Goal: Information Seeking & Learning: Learn about a topic

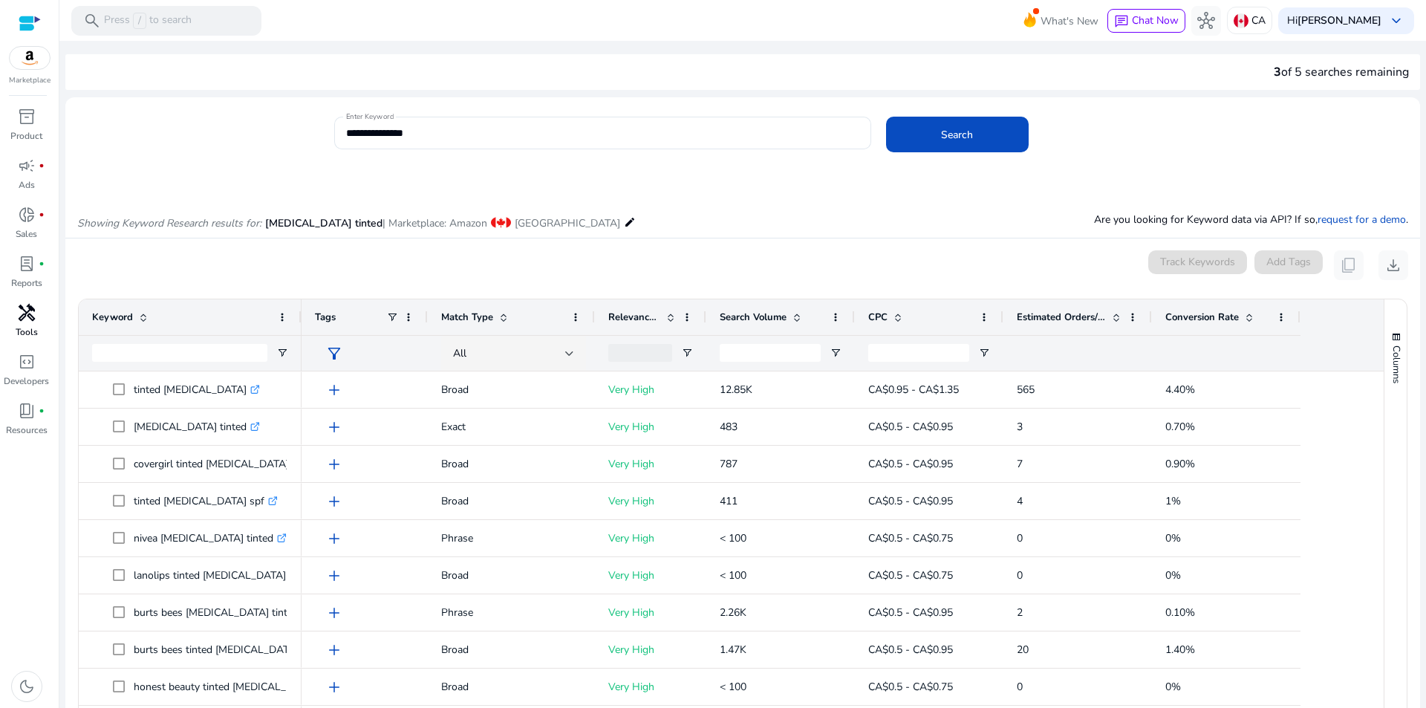
scroll to position [177, 0]
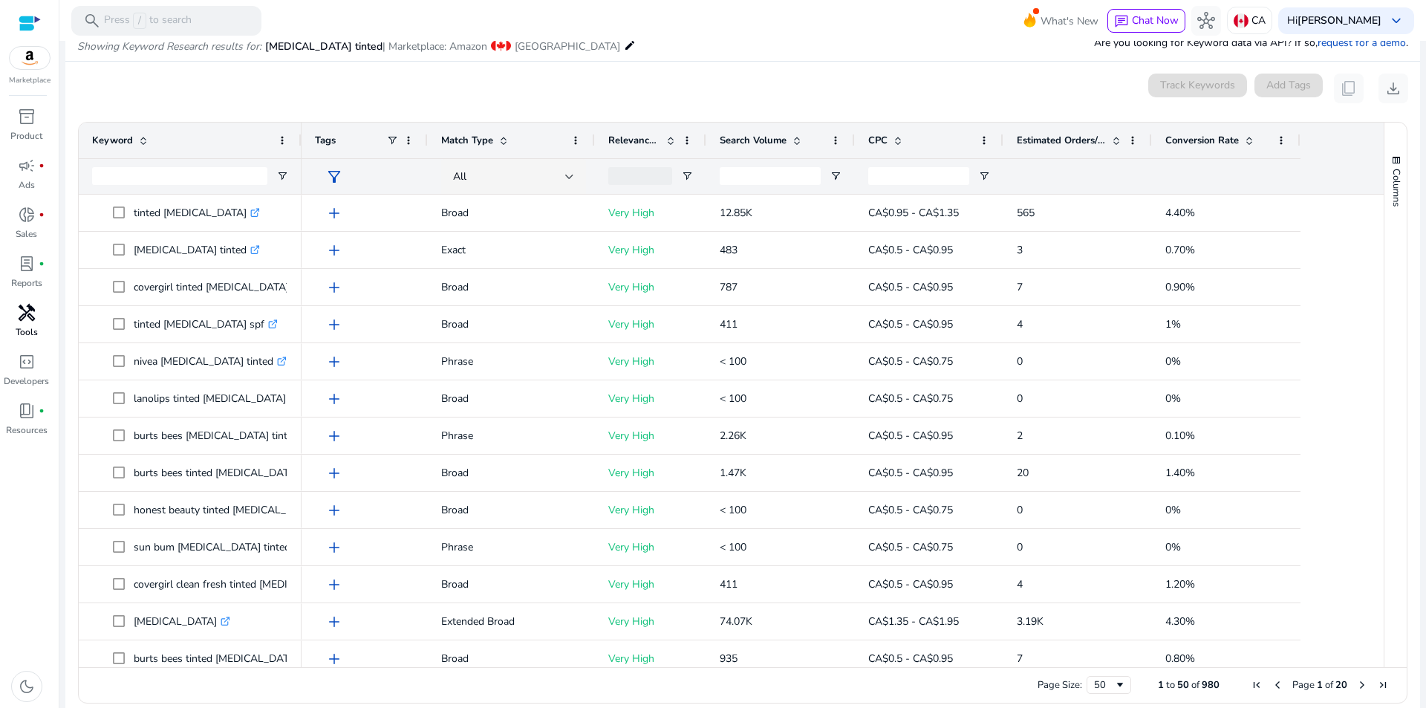
click at [29, 321] on span "handyman" at bounding box center [27, 313] width 18 height 18
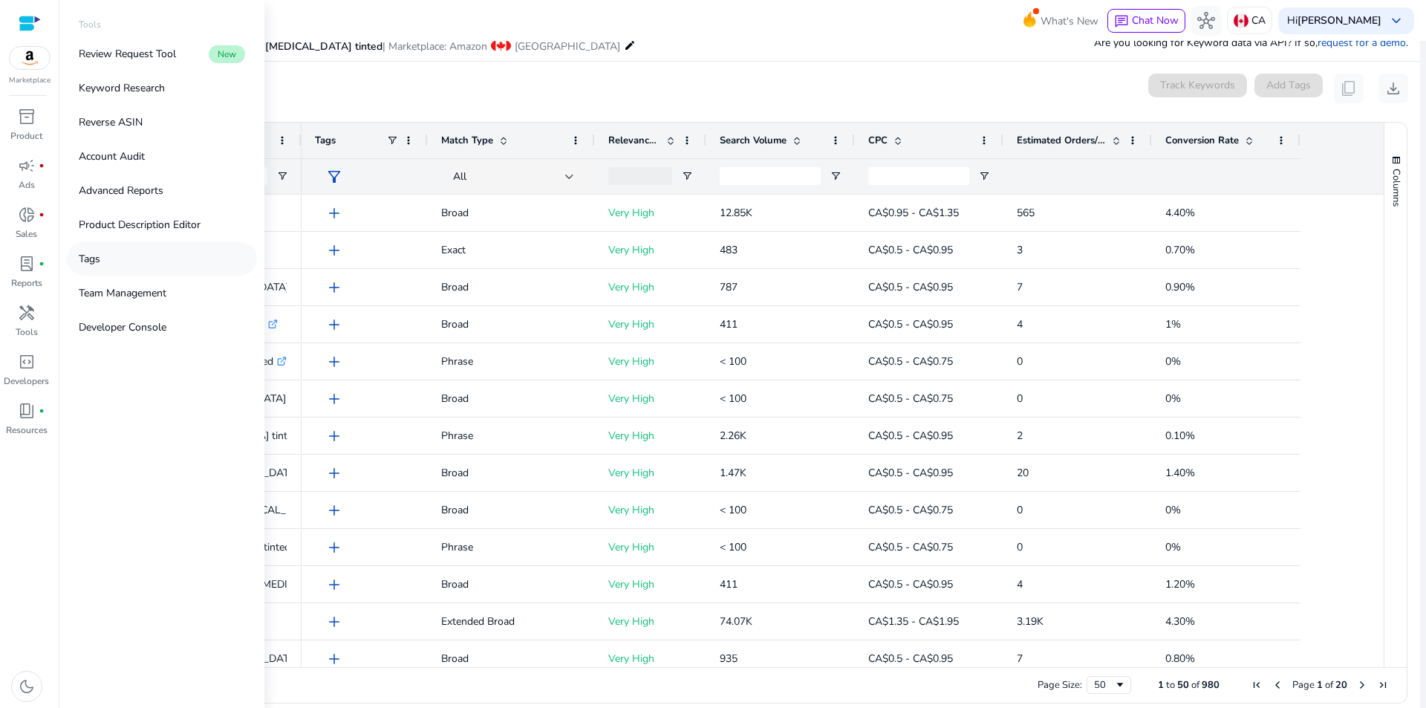
scroll to position [0, 0]
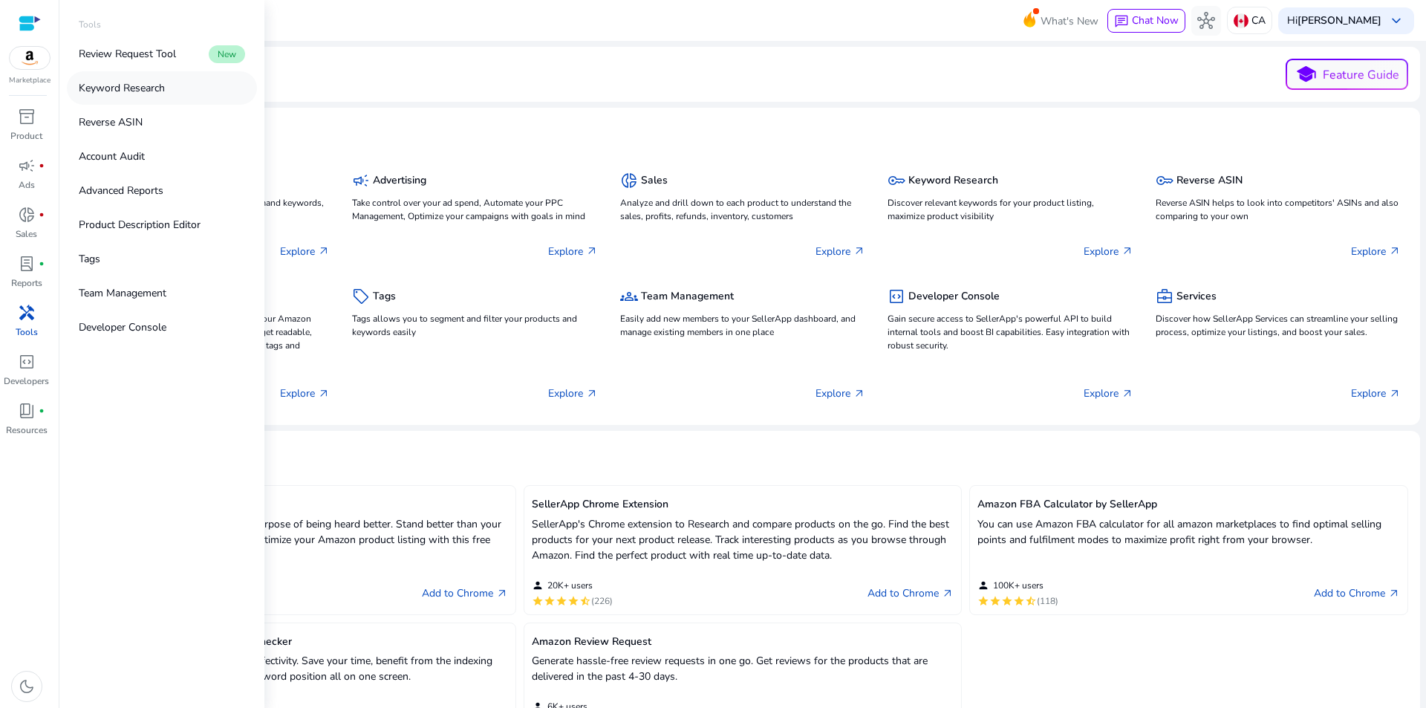
click at [120, 82] on p "Keyword Research" at bounding box center [122, 88] width 86 height 16
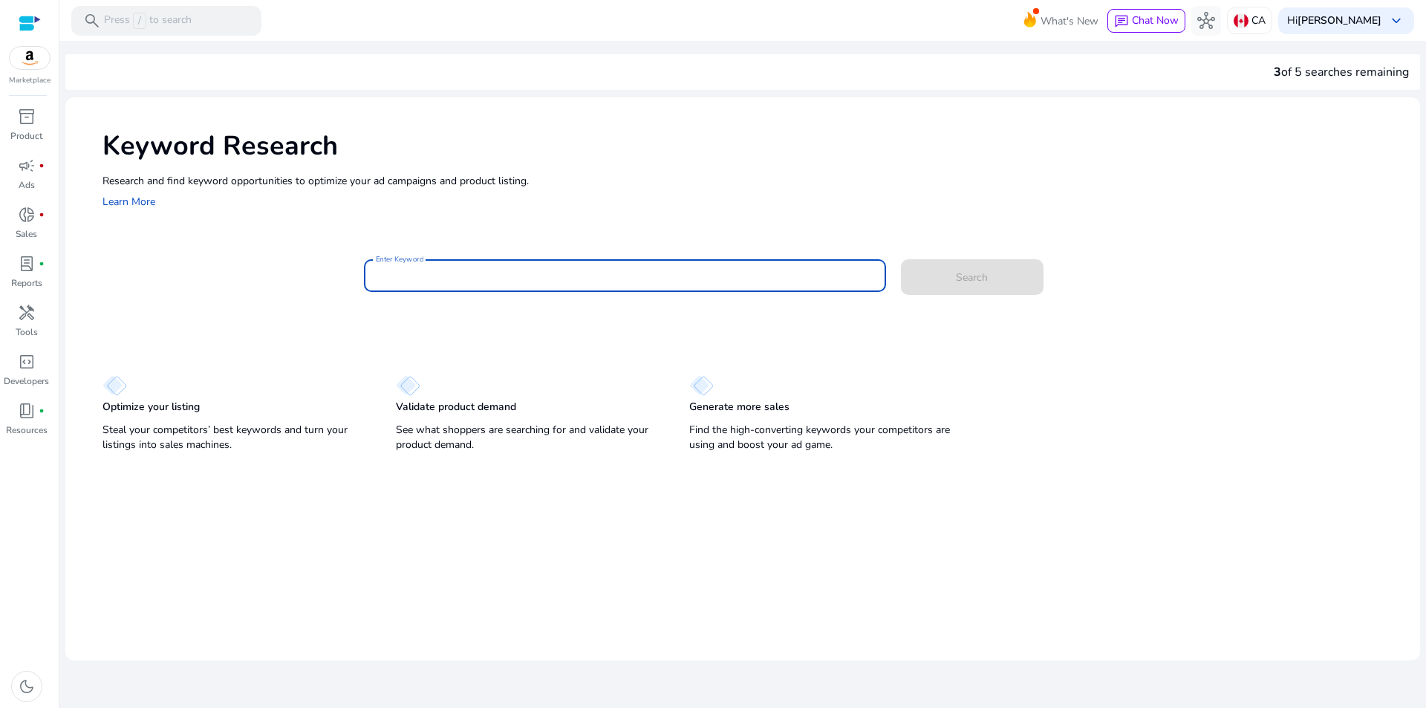
click at [561, 280] on input "Enter Keyword" at bounding box center [625, 275] width 498 height 16
paste input "**********"
type input "**********"
click at [977, 283] on span "Search" at bounding box center [972, 278] width 32 height 16
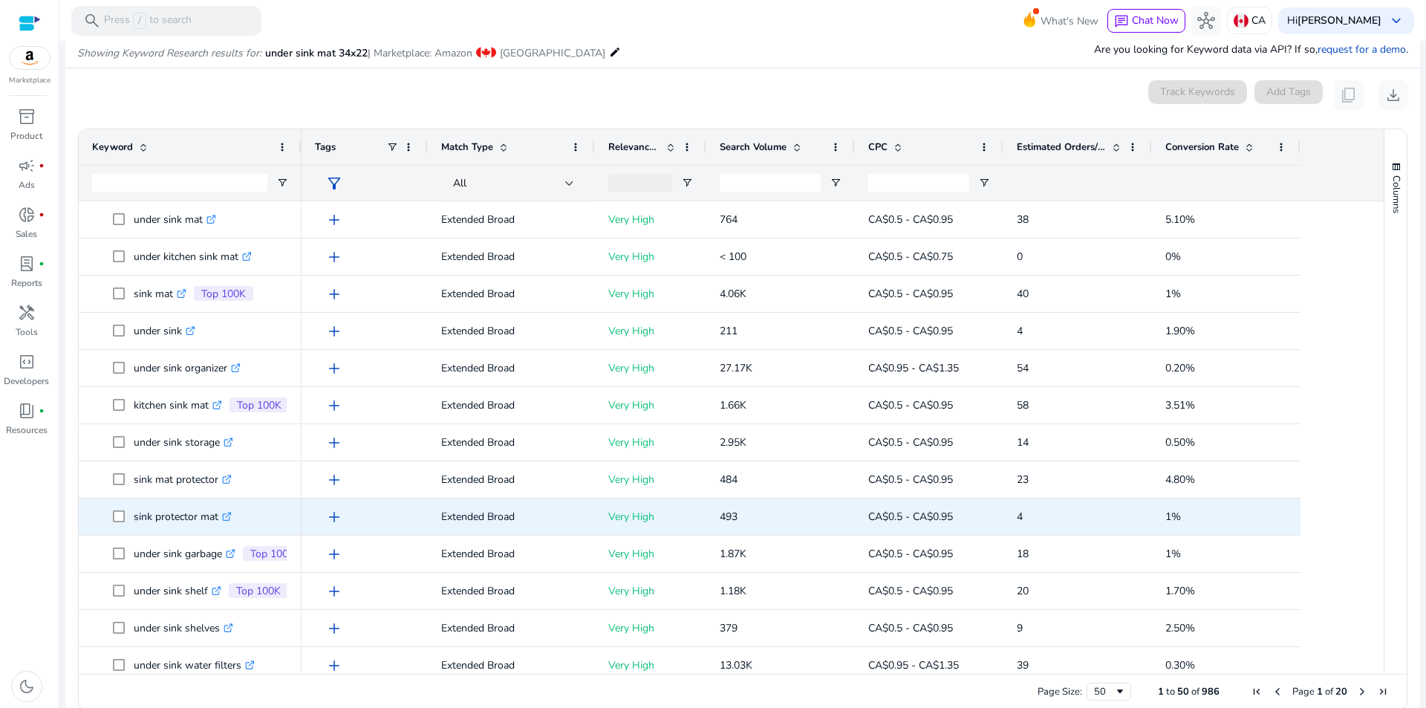
scroll to position [177, 0]
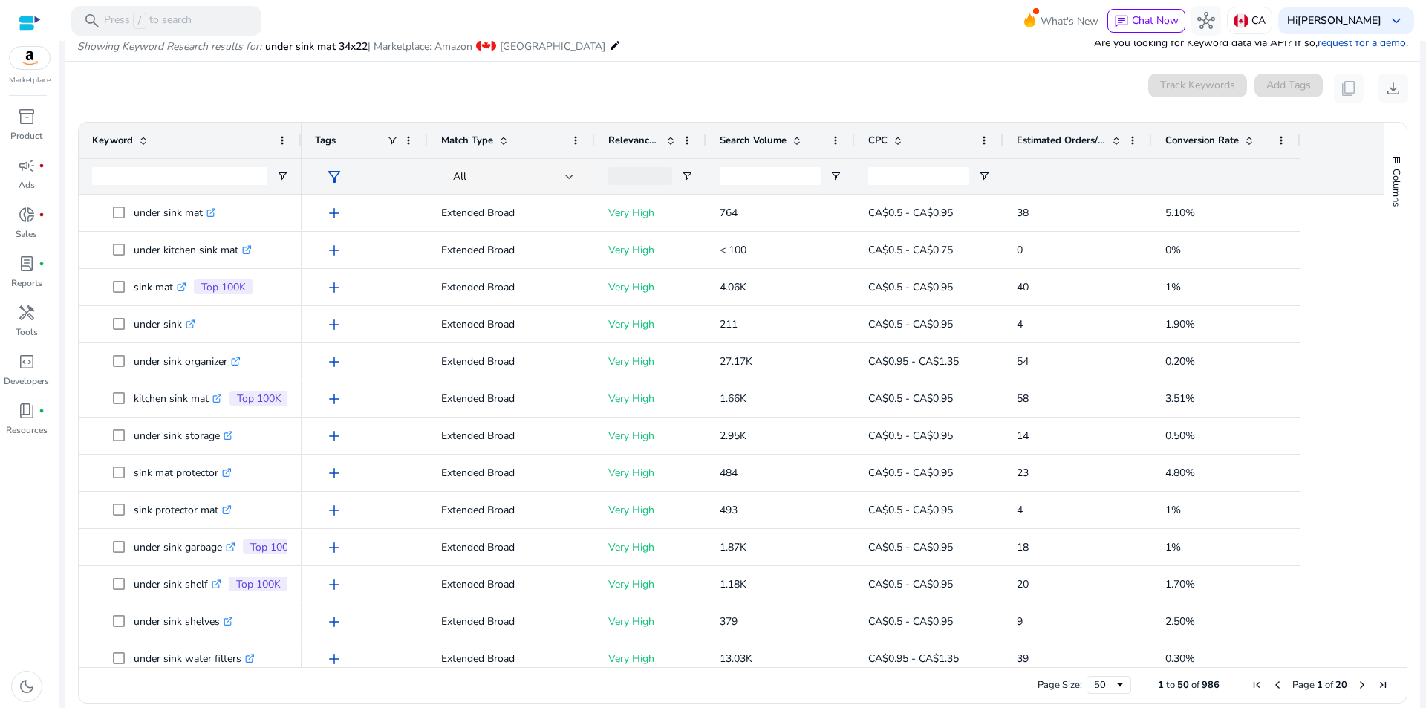
click at [746, 134] on span "Search Volume" at bounding box center [752, 140] width 67 height 13
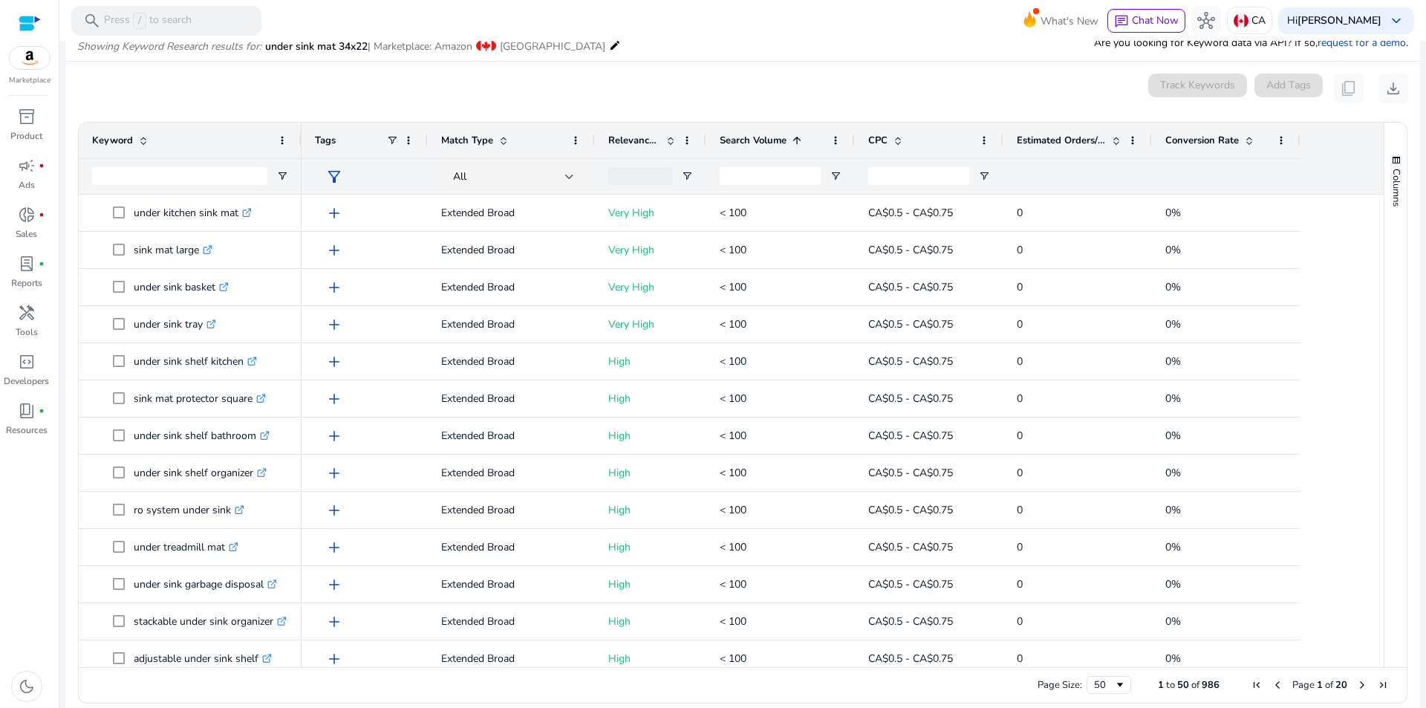
click at [746, 134] on span "Search Volume" at bounding box center [752, 140] width 67 height 13
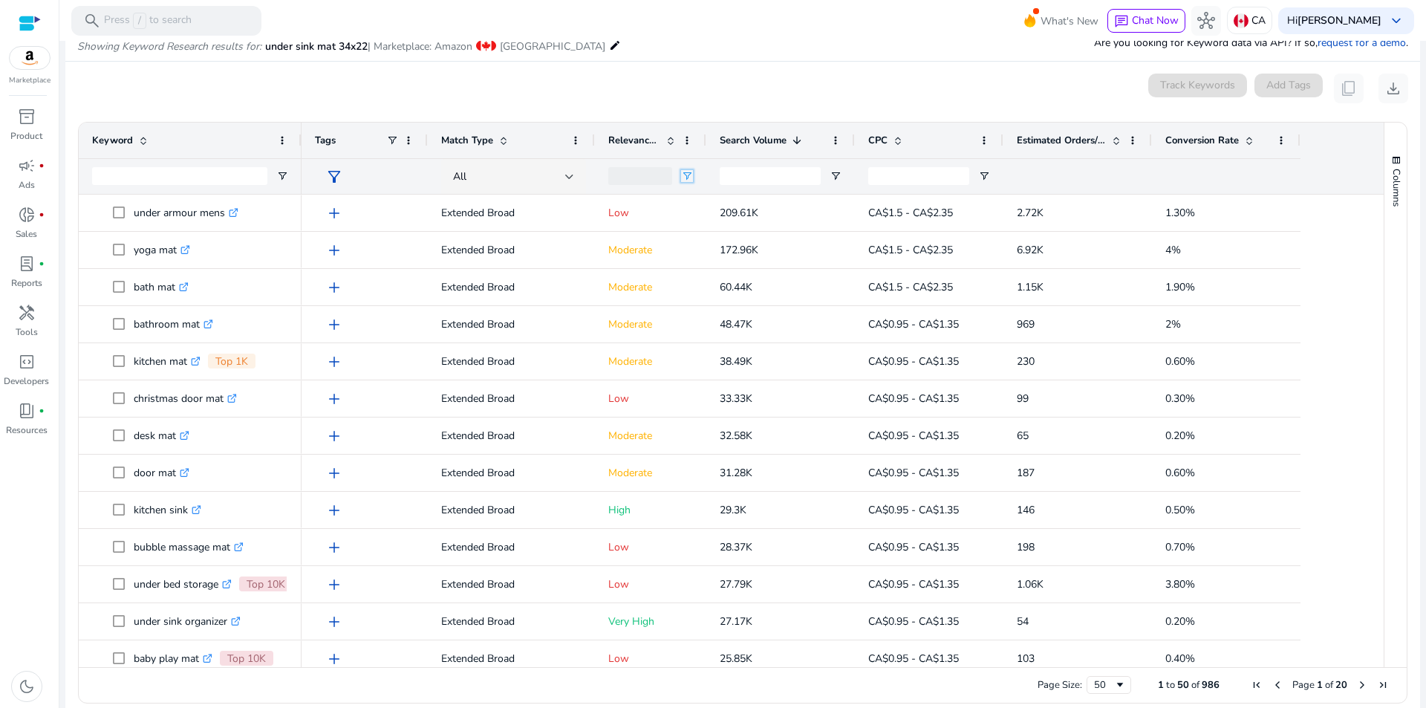
click at [688, 173] on span "Open Filter Menu" at bounding box center [687, 176] width 12 height 12
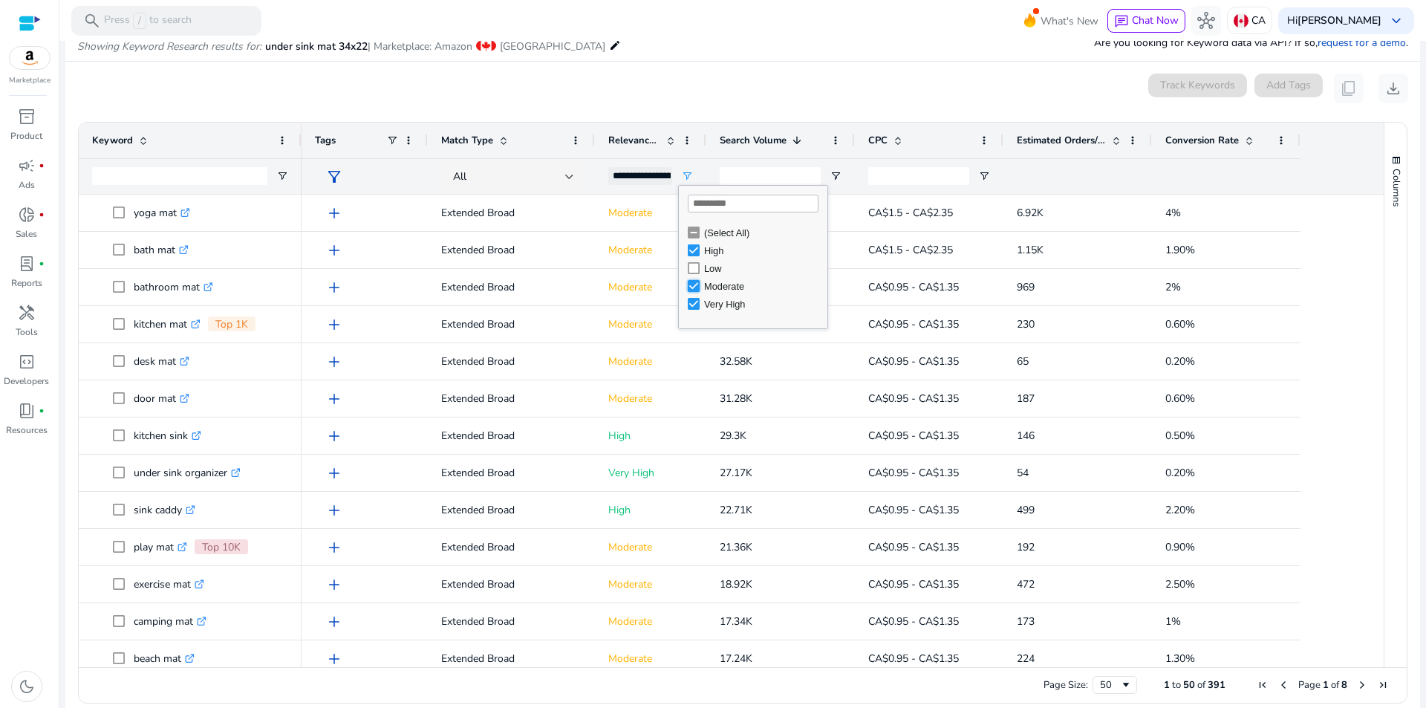
type input "**********"
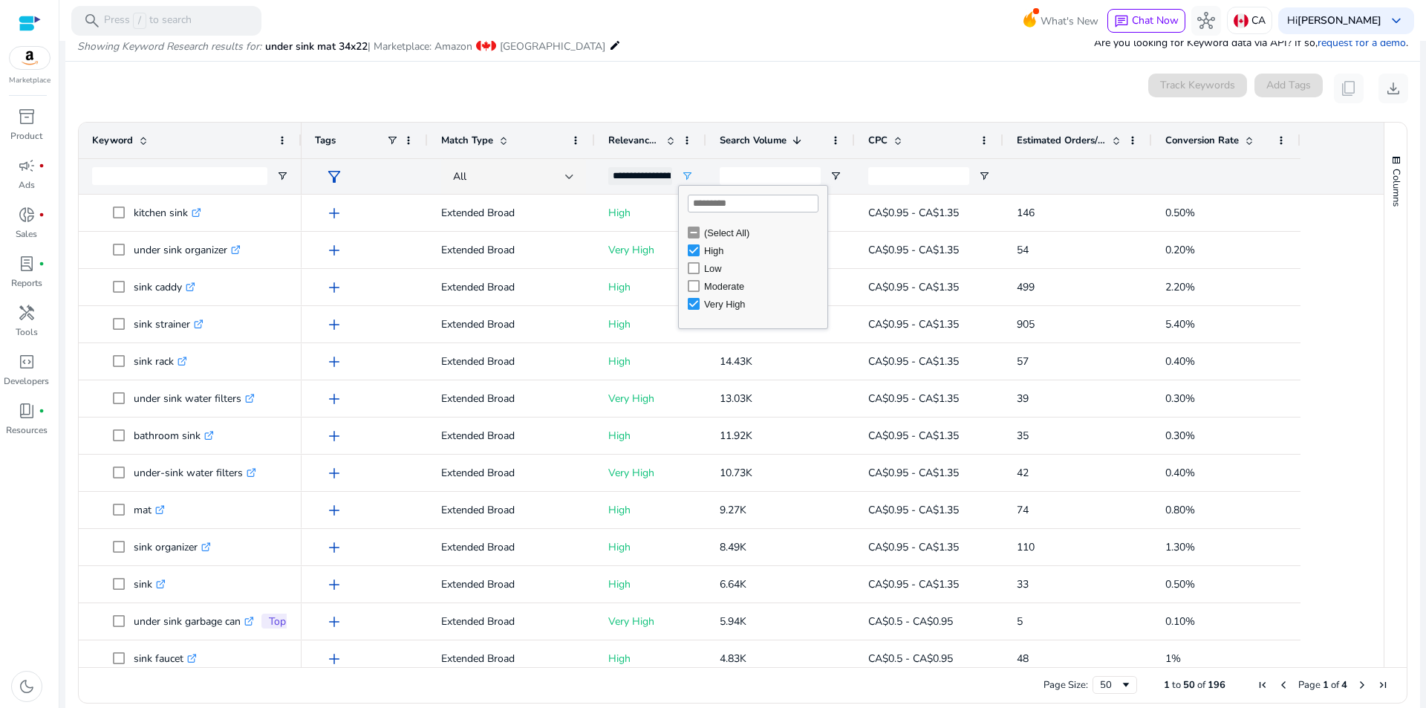
click at [793, 41] on div at bounding box center [742, 42] width 1366 height 3
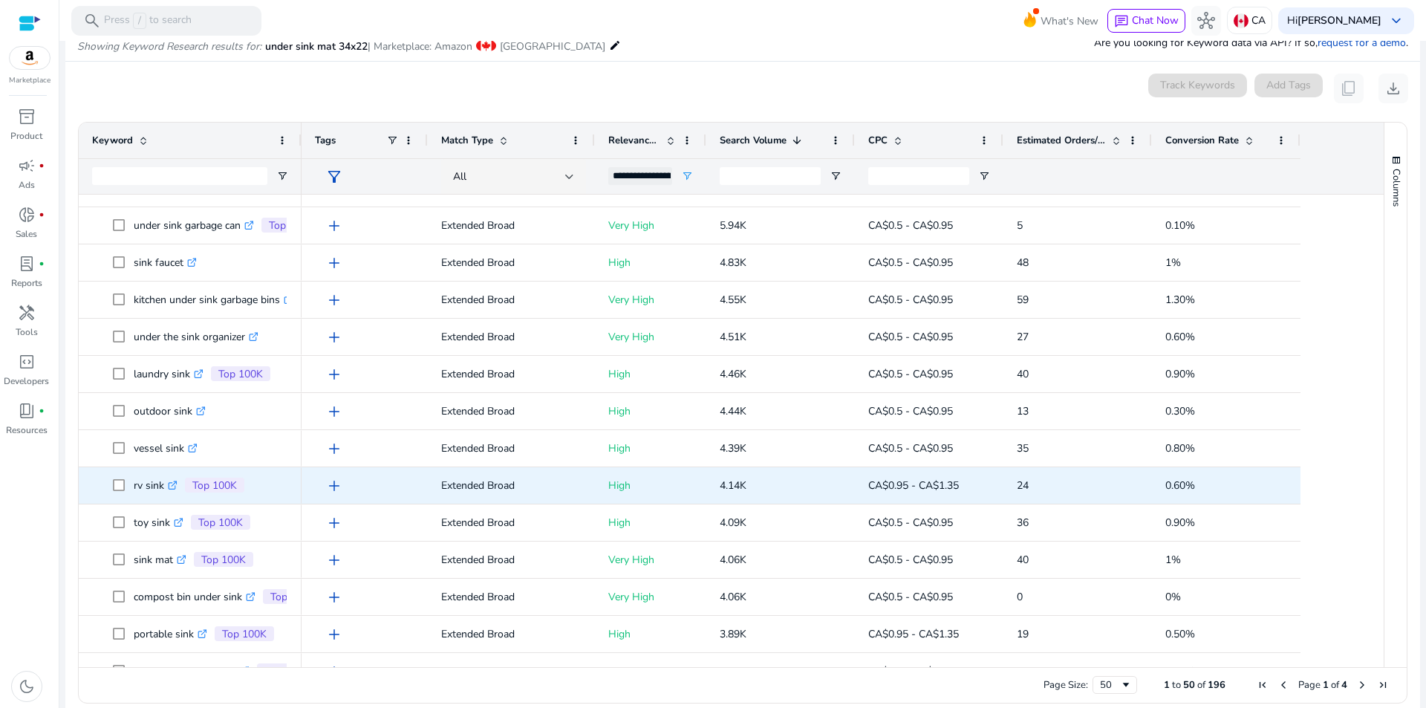
scroll to position [0, 0]
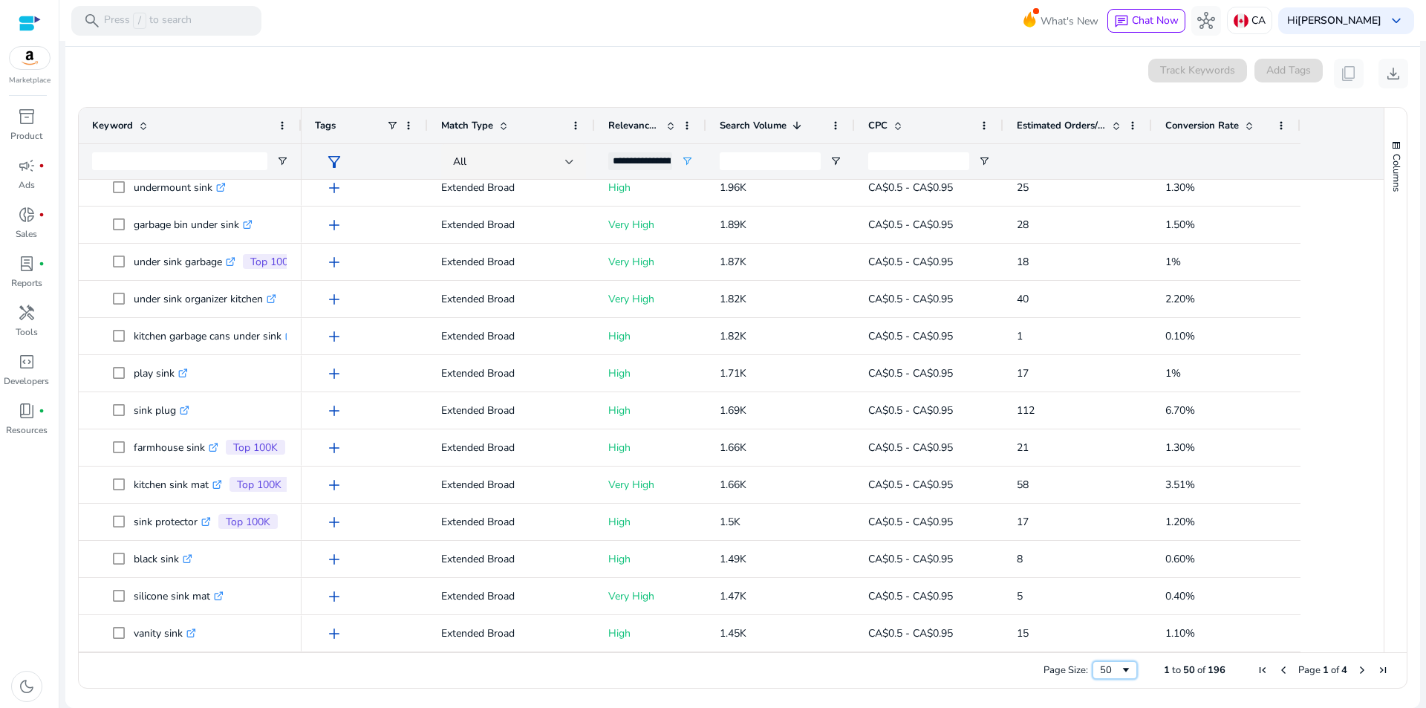
click at [1120, 667] on span "Page Size" at bounding box center [1126, 670] width 12 height 12
